Goal: Information Seeking & Learning: Learn about a topic

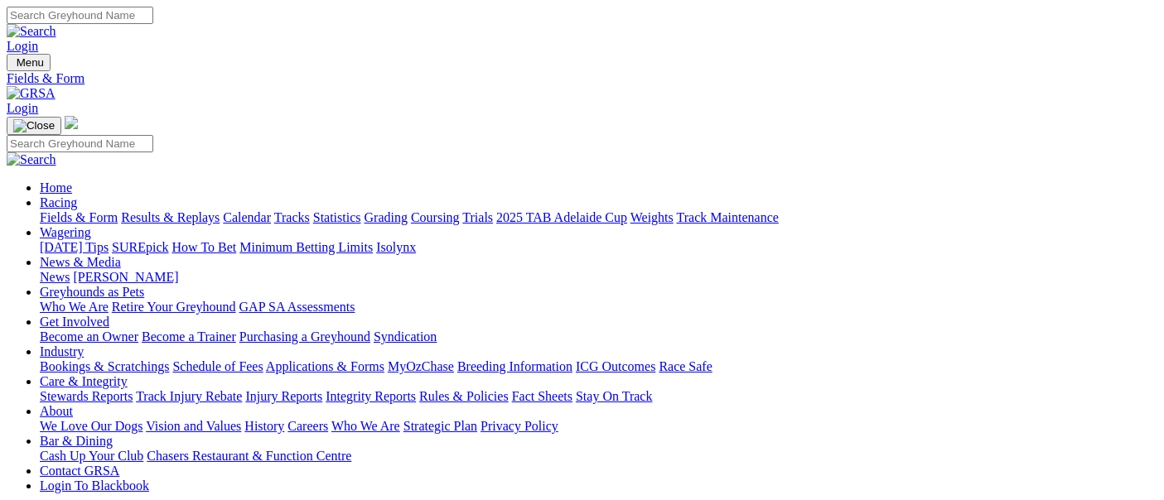
click at [64, 210] on link "Fields & Form" at bounding box center [79, 217] width 78 height 14
click at [60, 210] on link "Fields & Form" at bounding box center [79, 217] width 78 height 14
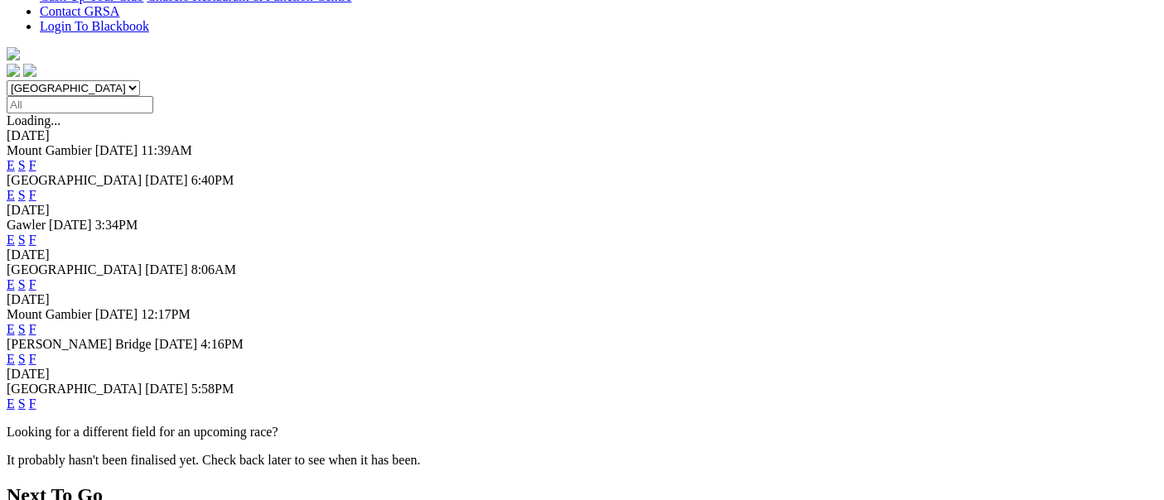
click at [36, 352] on link "F" at bounding box center [32, 359] width 7 height 14
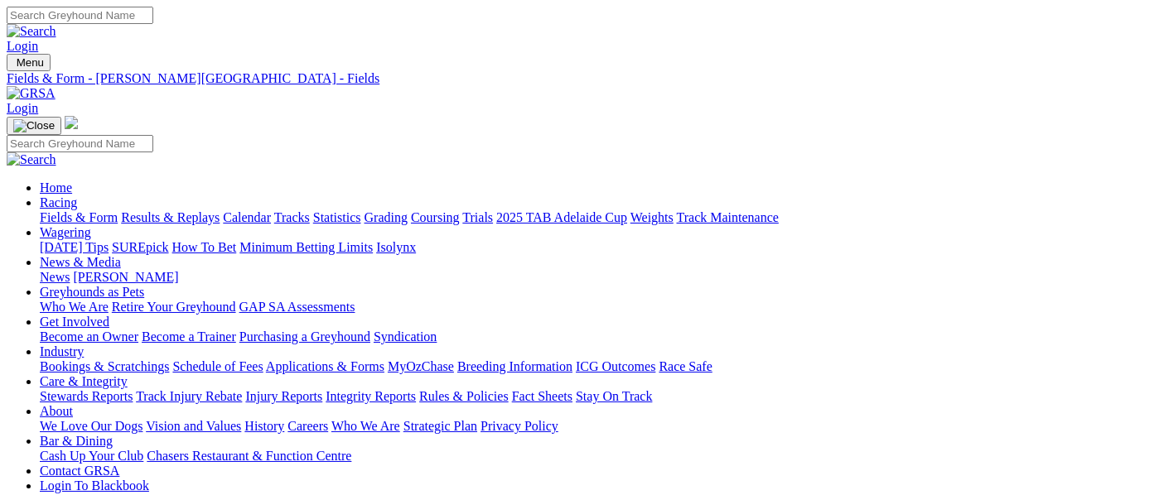
click at [65, 210] on link "Fields & Form" at bounding box center [79, 217] width 78 height 14
click at [271, 210] on link "Calendar" at bounding box center [247, 217] width 48 height 14
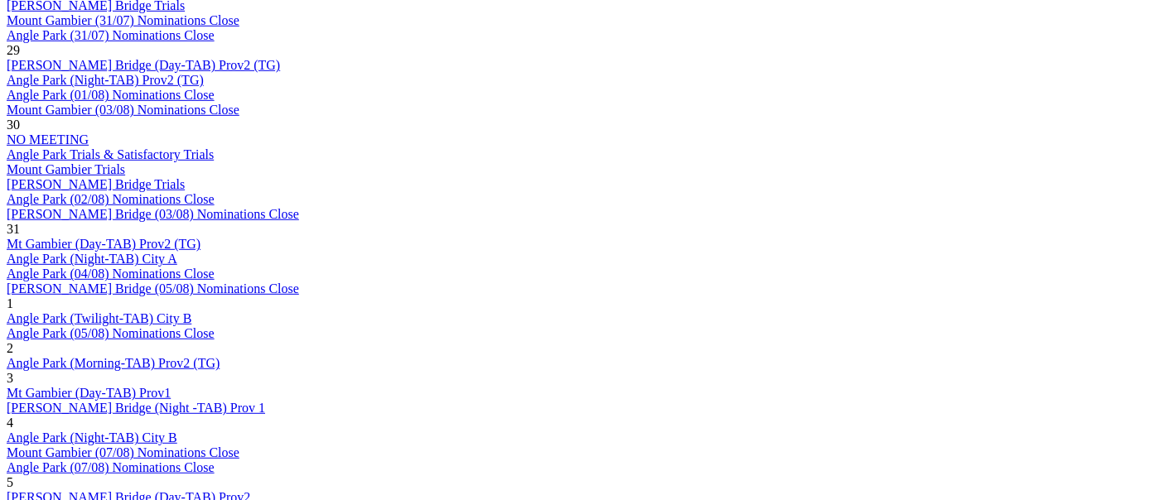
scroll to position [1012, 0]
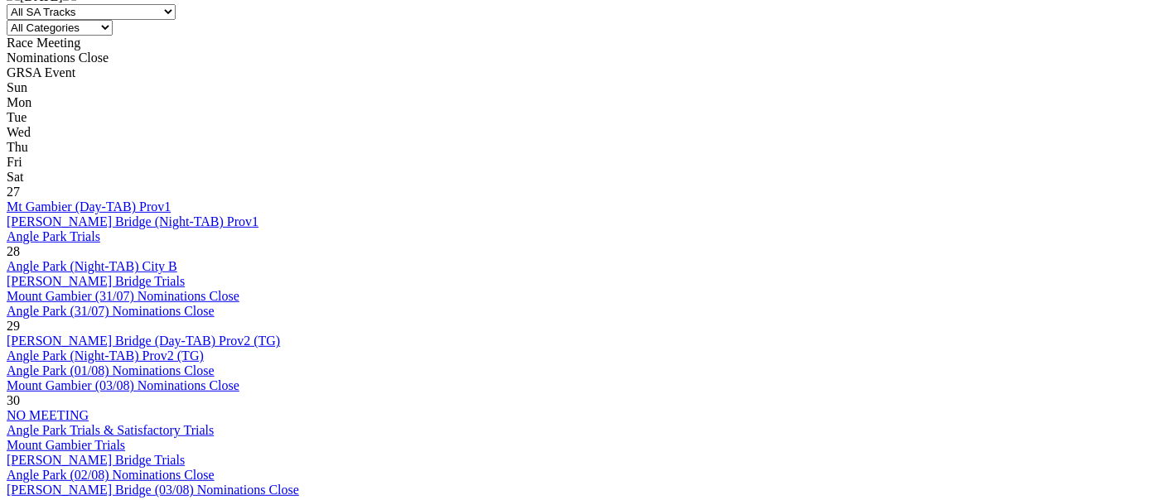
scroll to position [736, 0]
